Goal: Task Accomplishment & Management: Manage account settings

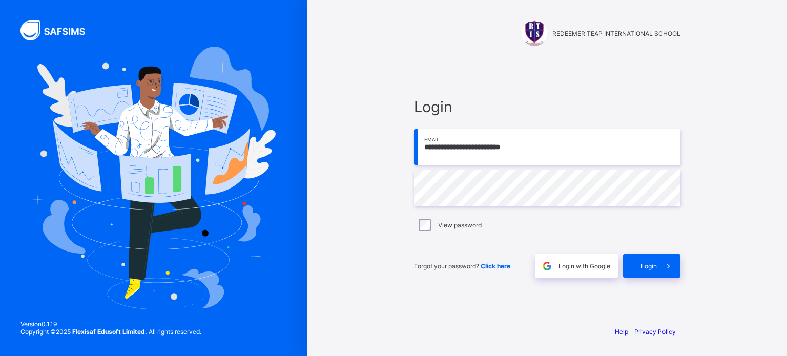
type input "**********"
click at [631, 265] on div "Login" at bounding box center [651, 266] width 57 height 24
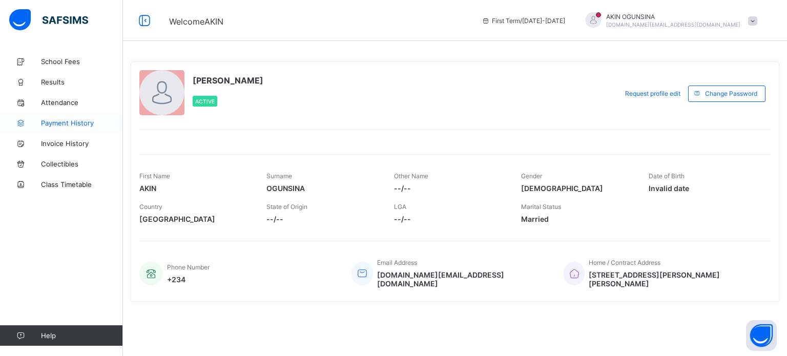
click at [73, 124] on span "Payment History" at bounding box center [82, 123] width 82 height 8
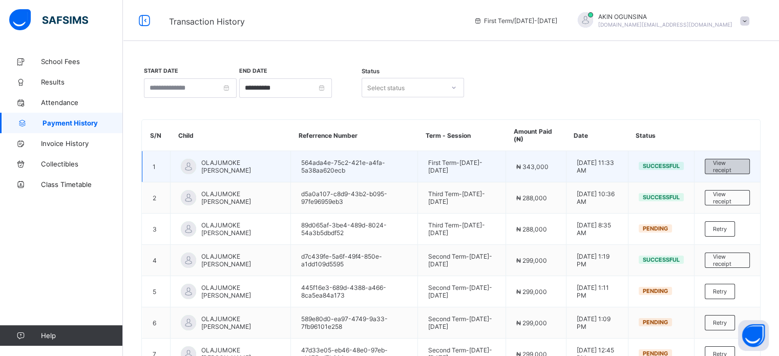
click at [727, 165] on span "View receipt" at bounding box center [727, 166] width 29 height 14
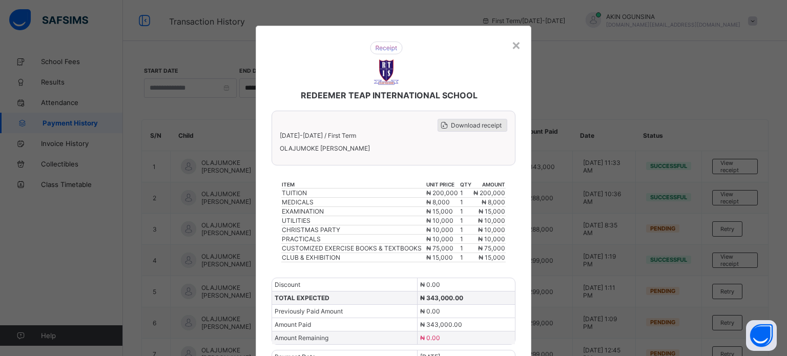
click at [485, 122] on span "Download receipt" at bounding box center [476, 125] width 51 height 8
click at [512, 47] on div "×" at bounding box center [516, 44] width 10 height 17
